Goal: Transaction & Acquisition: Purchase product/service

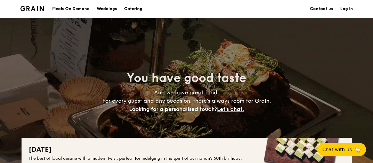
click at [138, 11] on h1 "Catering" at bounding box center [133, 9] width 18 height 18
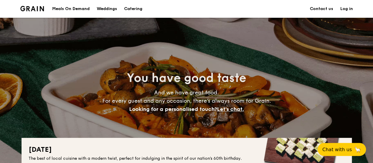
click at [142, 11] on h1 "Catering" at bounding box center [133, 9] width 18 height 18
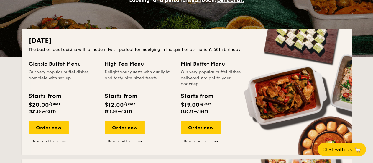
scroll to position [118, 0]
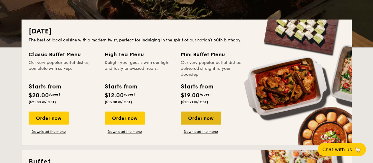
click at [196, 117] on div "Order now" at bounding box center [201, 117] width 40 height 13
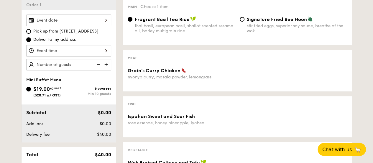
scroll to position [177, 0]
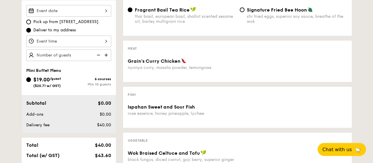
scroll to position [118, 0]
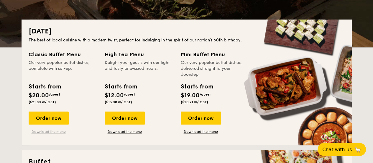
click at [48, 133] on link "Download the menu" at bounding box center [49, 131] width 40 height 5
click at [198, 134] on div "Order now Download the menu" at bounding box center [215, 122] width 69 height 22
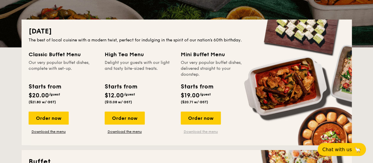
click at [200, 130] on link "Download the menu" at bounding box center [201, 131] width 40 height 5
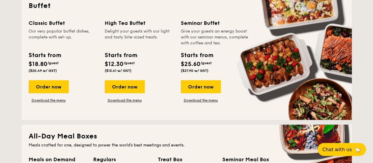
scroll to position [265, 0]
